Goal: Information Seeking & Learning: Learn about a topic

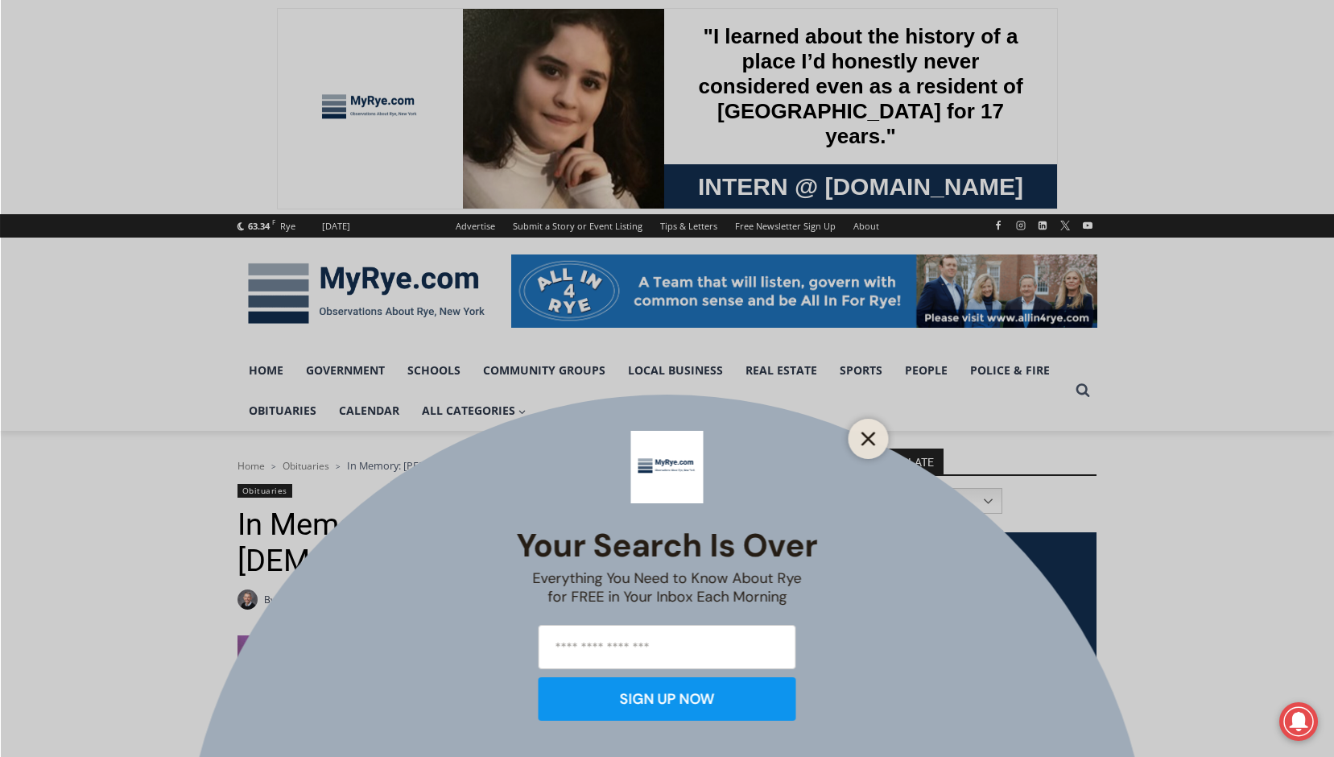
click at [869, 438] on line "Close" at bounding box center [867, 438] width 11 height 11
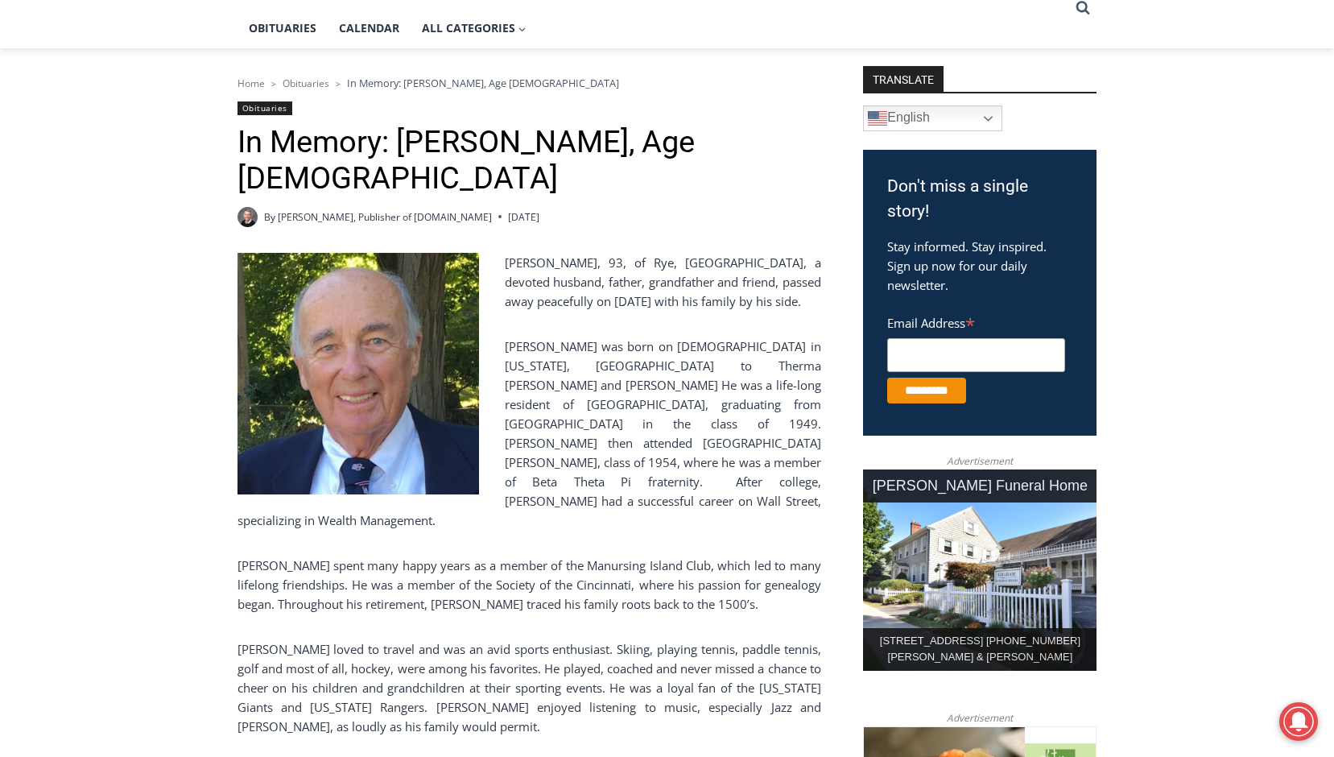
scroll to position [805, 0]
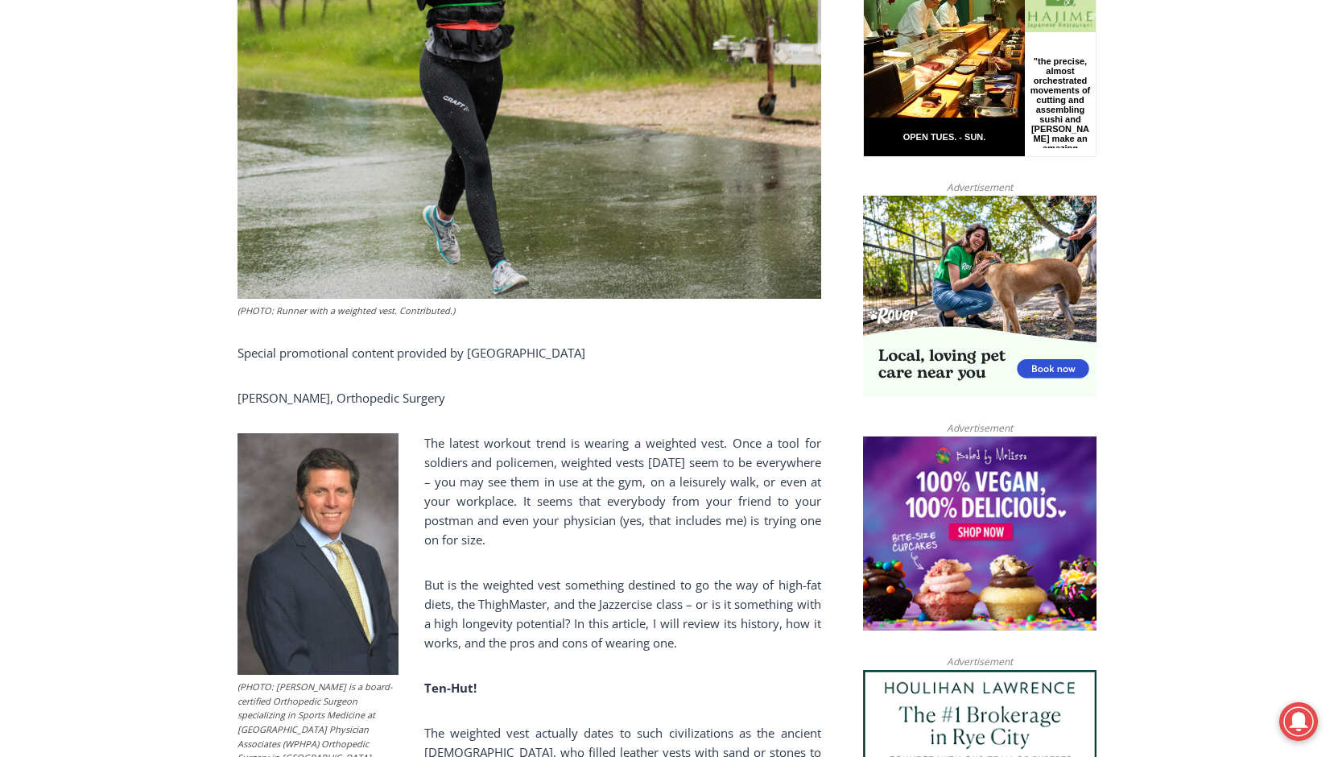
scroll to position [934, 0]
